Goal: Task Accomplishment & Management: Use online tool/utility

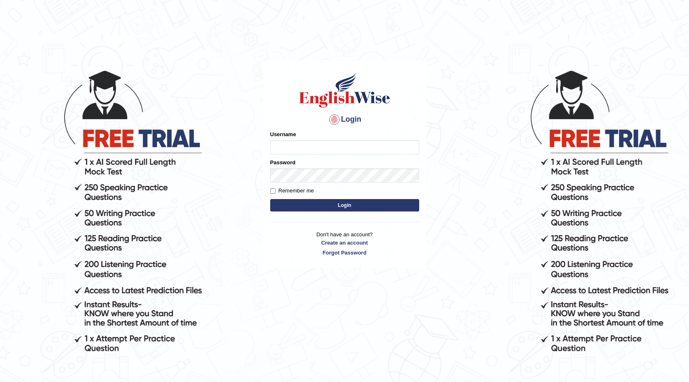
click at [319, 153] on input "Username" at bounding box center [344, 147] width 149 height 14
type input "0424525890"
click at [351, 202] on button "Login" at bounding box center [344, 205] width 149 height 12
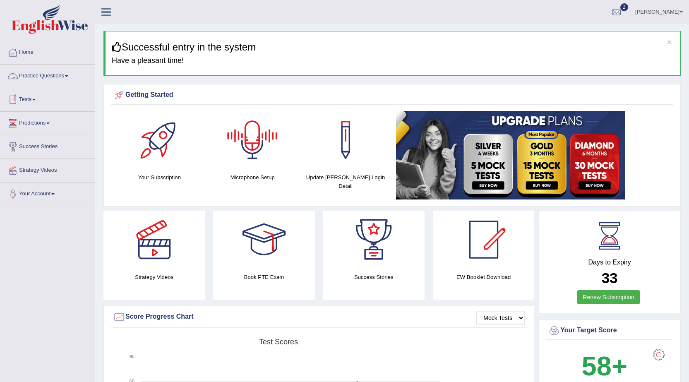
click at [31, 100] on link "Tests" at bounding box center [47, 98] width 94 height 21
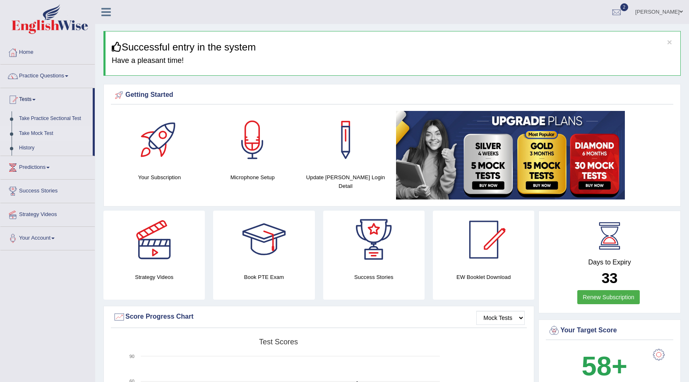
click at [43, 135] on link "Take Mock Test" at bounding box center [53, 133] width 77 height 15
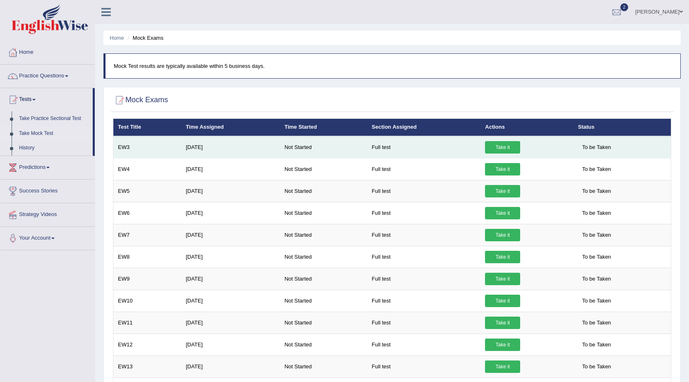
click at [512, 148] on link "Take it" at bounding box center [502, 147] width 35 height 12
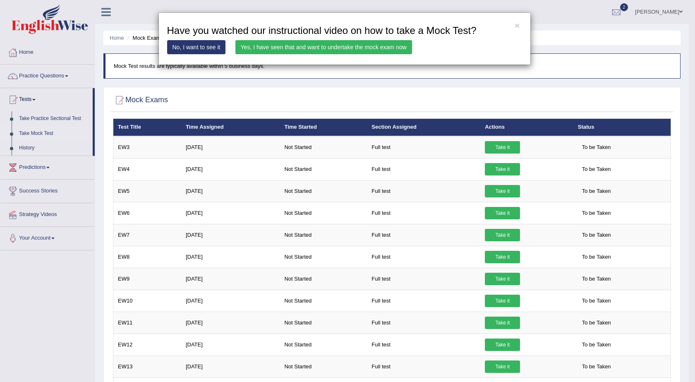
click at [322, 46] on link "Yes, I have seen that and want to undertake the mock exam now" at bounding box center [324, 47] width 177 height 14
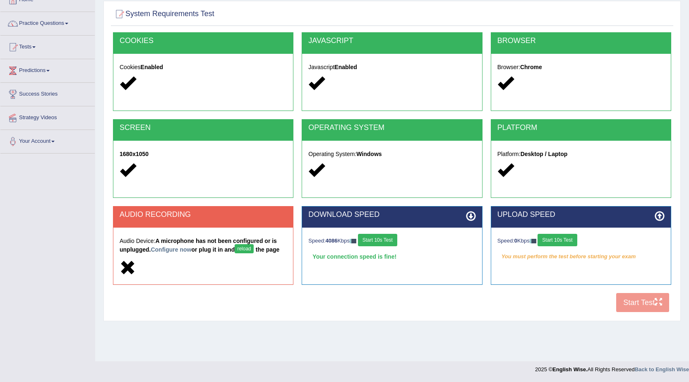
click at [557, 240] on button "Start 10s Test" at bounding box center [557, 240] width 39 height 12
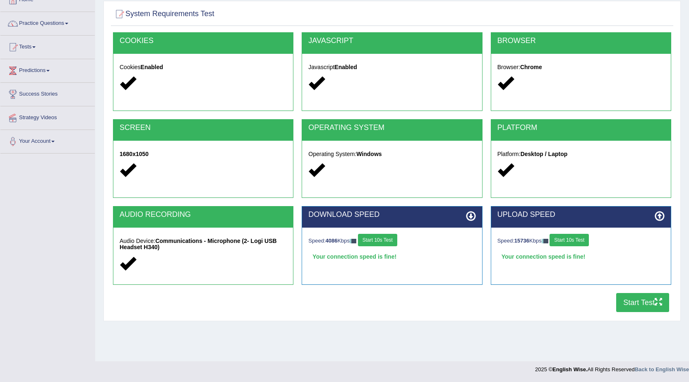
click at [638, 296] on button "Start Test" at bounding box center [642, 302] width 53 height 19
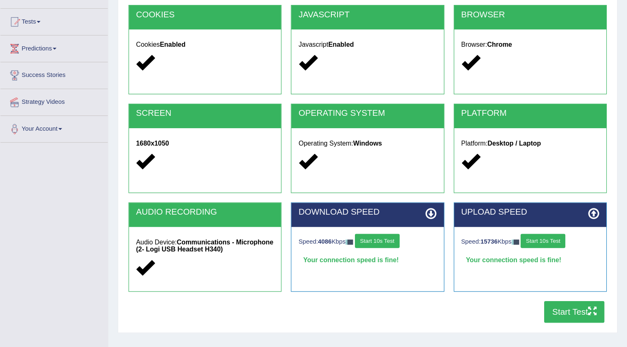
scroll to position [80, 0]
